Goal: Task Accomplishment & Management: Complete application form

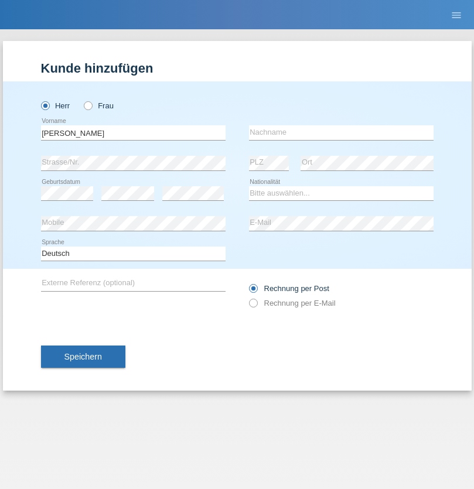
type input "[PERSON_NAME]"
click at [341, 132] on input "text" at bounding box center [341, 132] width 185 height 15
type input "[PERSON_NAME]"
select select "ES"
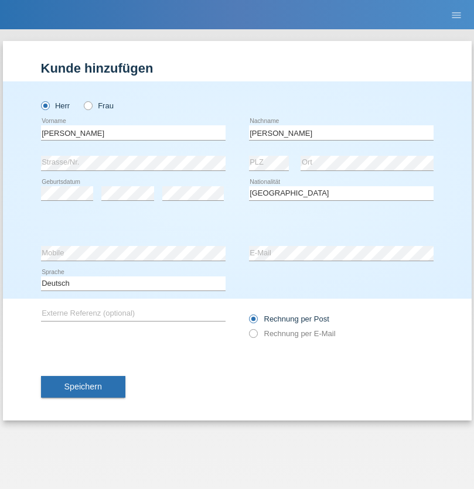
select select "C"
select select "30"
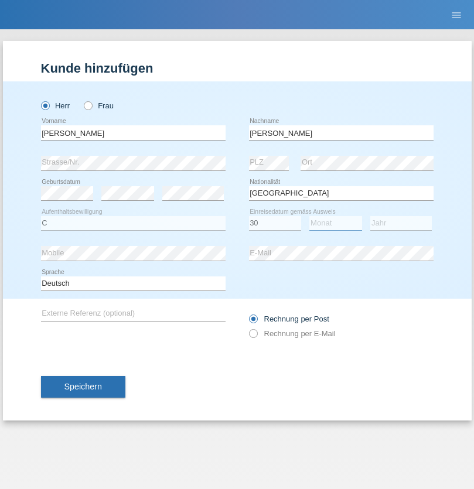
select select "03"
select select "2021"
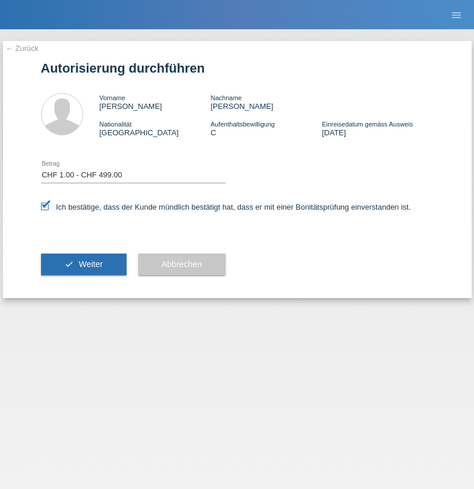
select select "1"
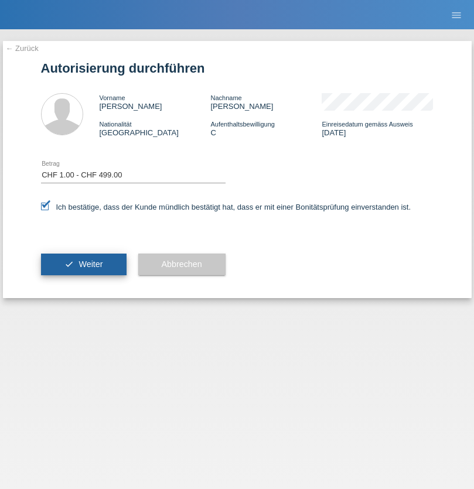
click at [83, 264] on span "Weiter" at bounding box center [91, 264] width 24 height 9
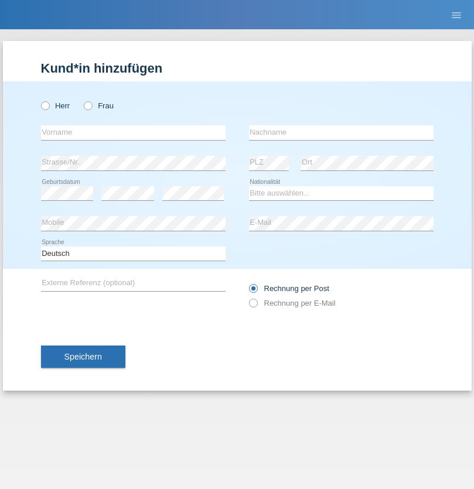
radio input "true"
click at [133, 132] on input "text" at bounding box center [133, 132] width 185 height 15
type input "[PERSON_NAME]"
click at [341, 132] on input "text" at bounding box center [341, 132] width 185 height 15
type input "[PERSON_NAME]"
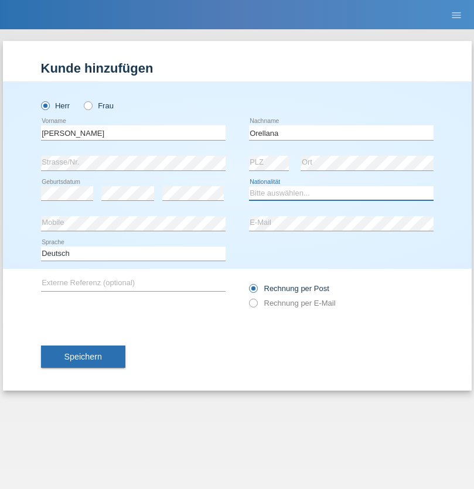
select select "ES"
select select "C"
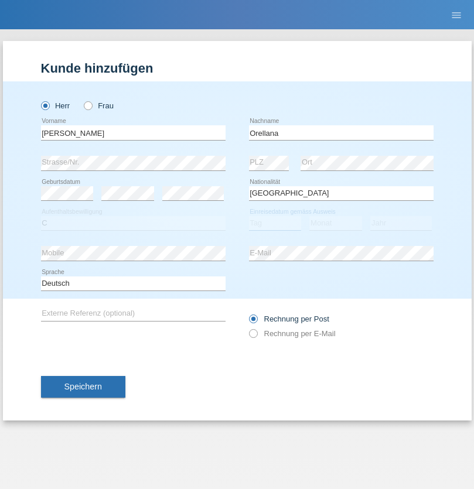
select select "30"
select select "03"
select select "2021"
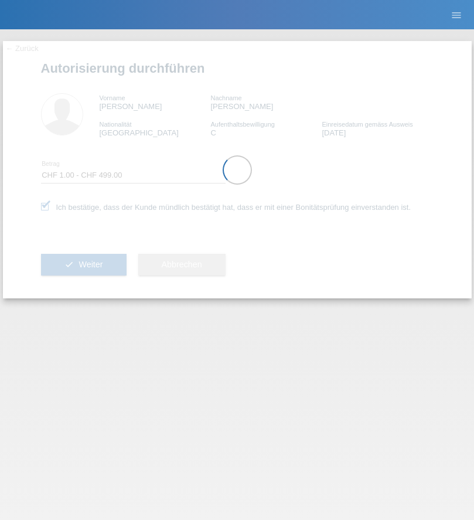
select select "1"
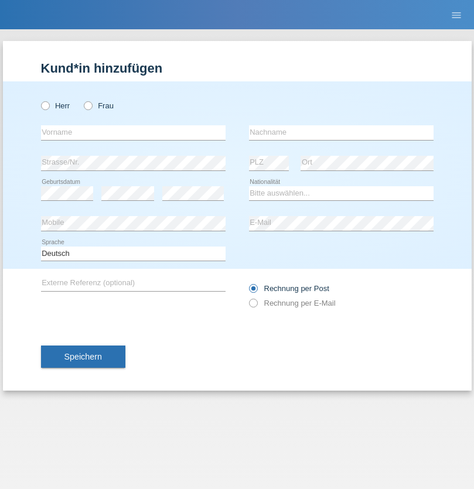
radio input "true"
click at [133, 132] on input "text" at bounding box center [133, 132] width 185 height 15
type input "[PERSON_NAME]"
click at [341, 132] on input "text" at bounding box center [341, 132] width 185 height 15
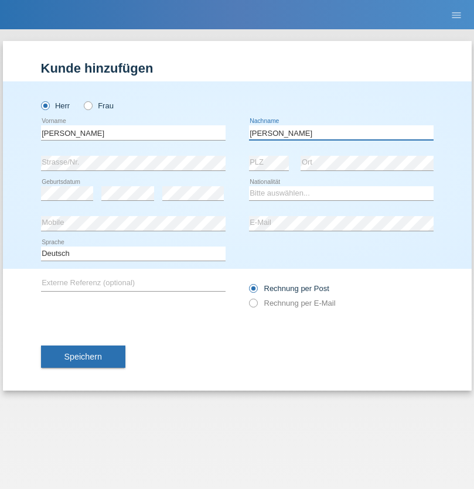
type input "[PERSON_NAME]"
select select "PT"
select select "C"
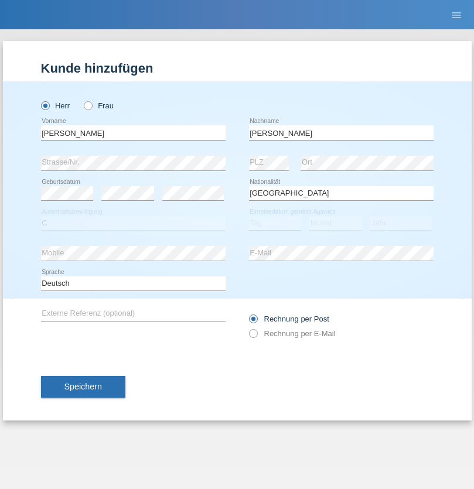
select select "12"
select select "08"
select select "2021"
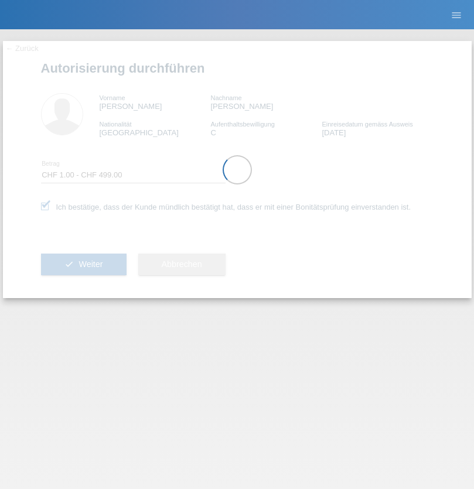
select select "1"
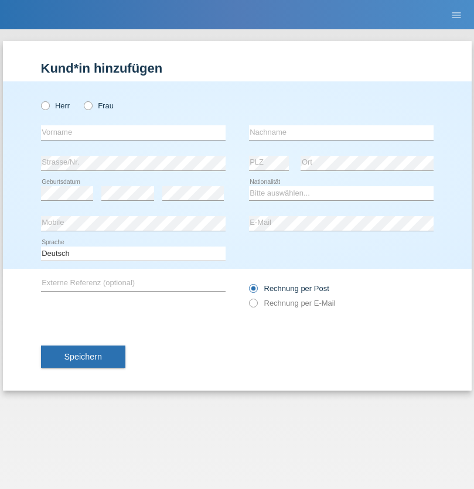
radio input "true"
click at [133, 132] on input "text" at bounding box center [133, 132] width 185 height 15
type input "David"
click at [341, 132] on input "text" at bounding box center [341, 132] width 185 height 15
type input "Senn"
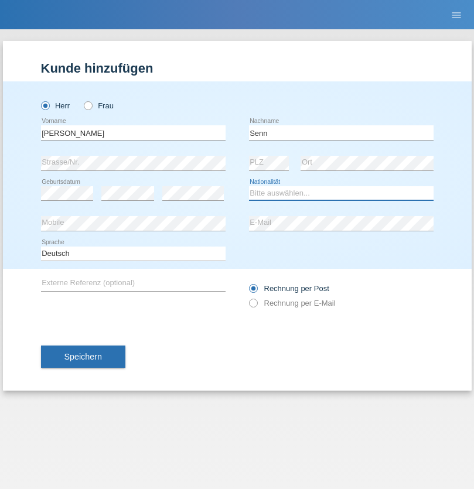
select select "CH"
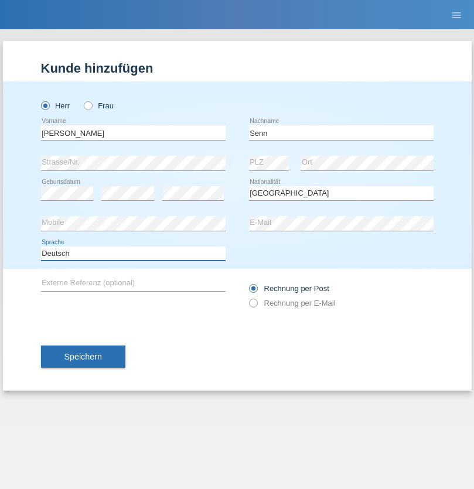
select select "en"
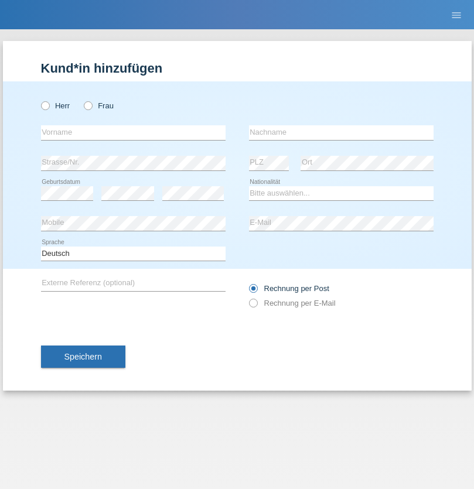
radio input "true"
click at [133, 132] on input "text" at bounding box center [133, 132] width 185 height 15
type input "[PERSON_NAME]"
click at [341, 132] on input "text" at bounding box center [341, 132] width 185 height 15
type input "Orellana"
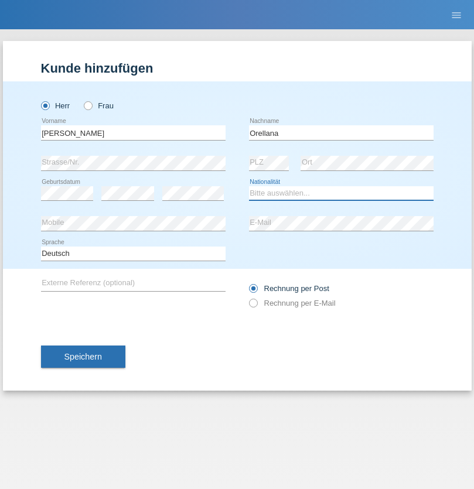
select select "ES"
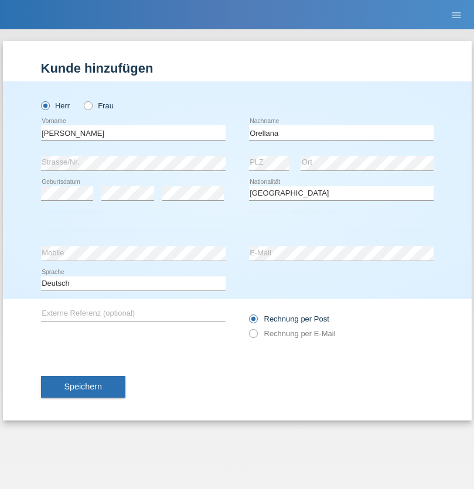
select select "C"
select select "30"
select select "03"
select select "2021"
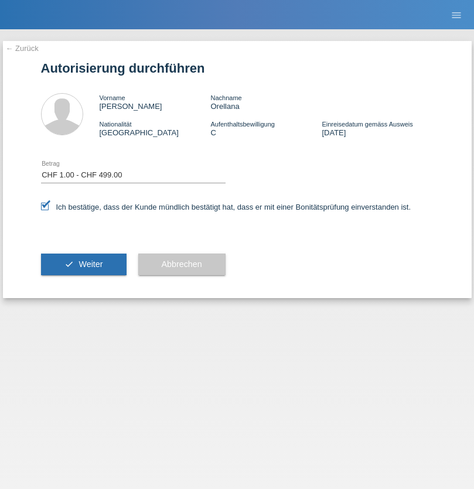
select select "1"
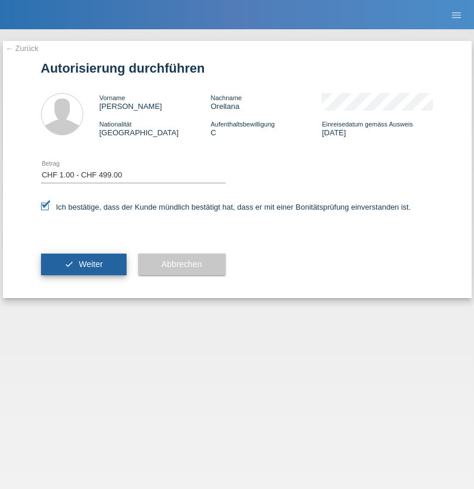
click at [83, 264] on span "Weiter" at bounding box center [91, 264] width 24 height 9
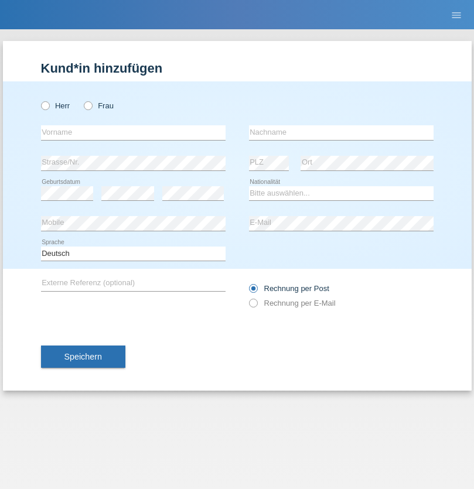
radio input "true"
click at [133, 132] on input "text" at bounding box center [133, 132] width 185 height 15
type input "Moser"
click at [341, 132] on input "text" at bounding box center [341, 132] width 185 height 15
type input "Emely"
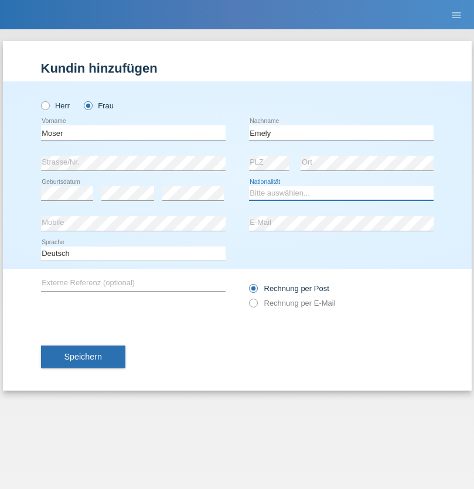
select select "CH"
radio input "true"
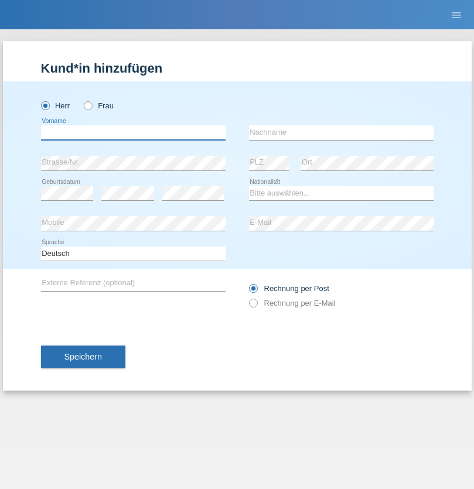
click at [133, 132] on input "text" at bounding box center [133, 132] width 185 height 15
type input "Mohammad Qais"
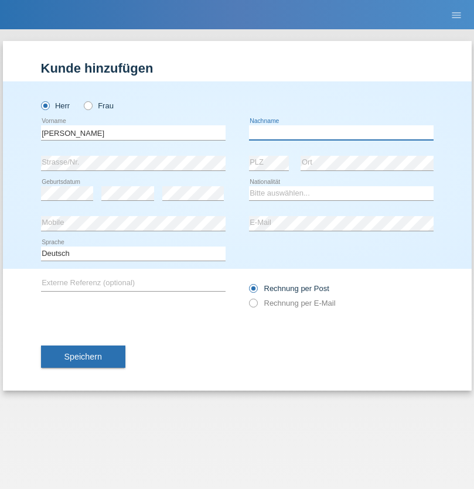
click at [341, 132] on input "text" at bounding box center [341, 132] width 185 height 15
type input "Nemani"
select select "AF"
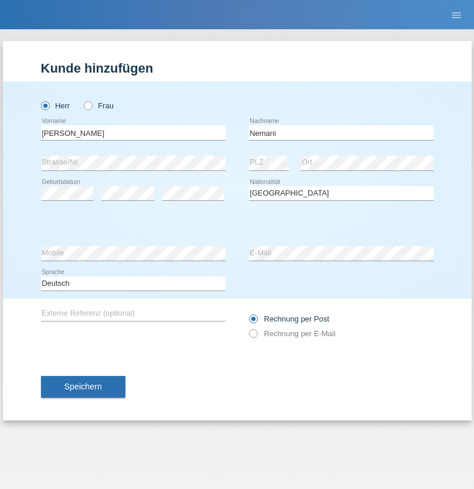
select select "C"
select select "02"
select select "01"
select select "2021"
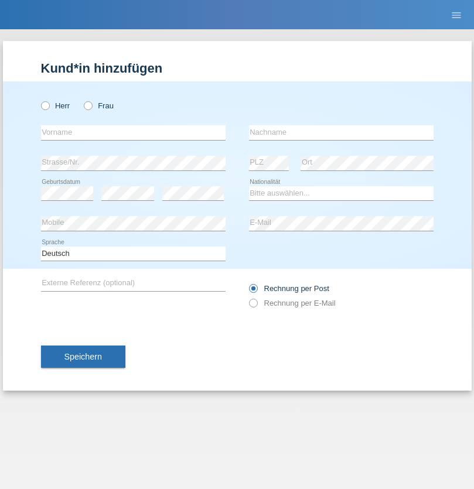
radio input "true"
click at [133, 132] on input "text" at bounding box center [133, 132] width 185 height 15
type input "Besart"
click at [341, 132] on input "text" at bounding box center [341, 132] width 185 height 15
type input "Emiri"
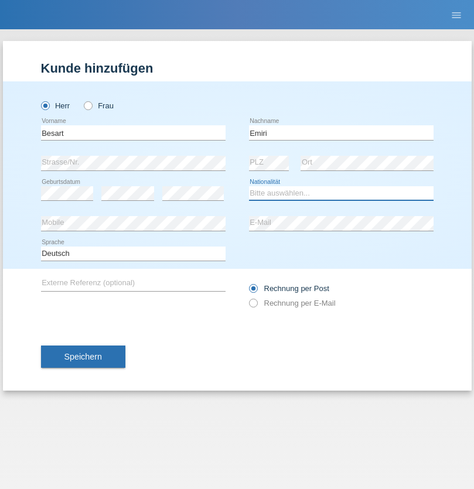
select select "XK"
select select "C"
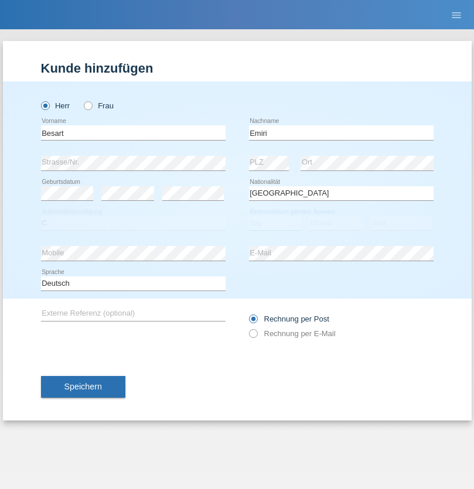
select select "04"
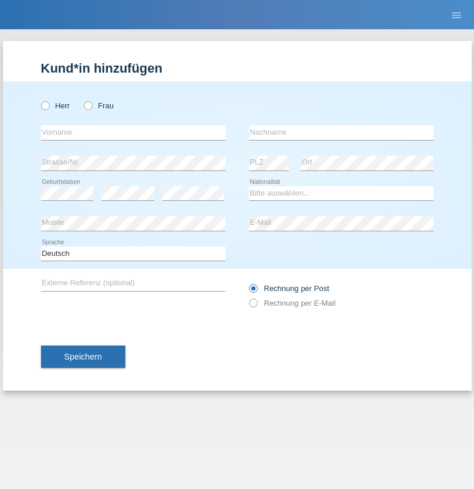
radio input "true"
click at [133, 132] on input "text" at bounding box center [133, 132] width 185 height 15
type input "[PERSON_NAME]"
click at [341, 132] on input "text" at bounding box center [341, 132] width 185 height 15
type input "Jacquet"
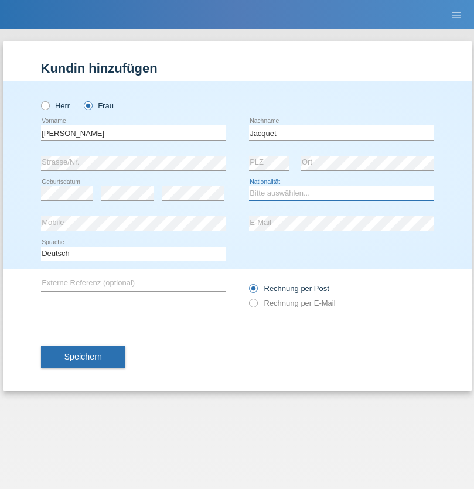
select select "CH"
radio input "true"
select select "DE"
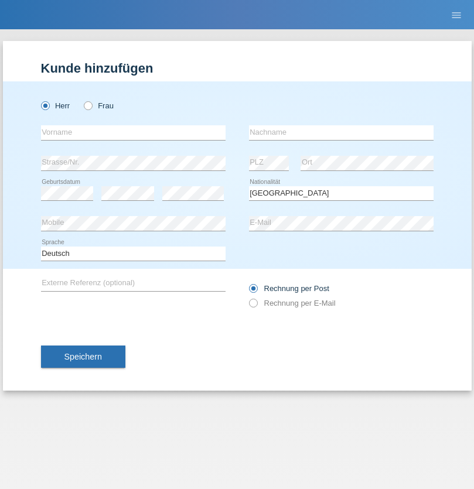
select select "C"
select select "07"
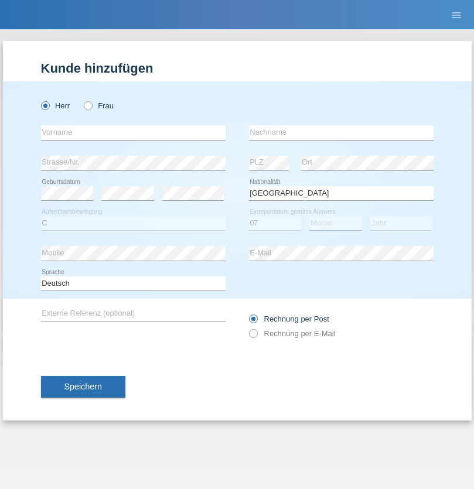
select select "11"
select select "1972"
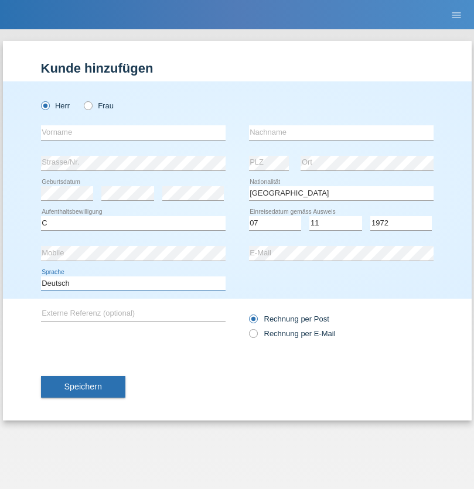
select select "en"
